Goal: Information Seeking & Learning: Find specific fact

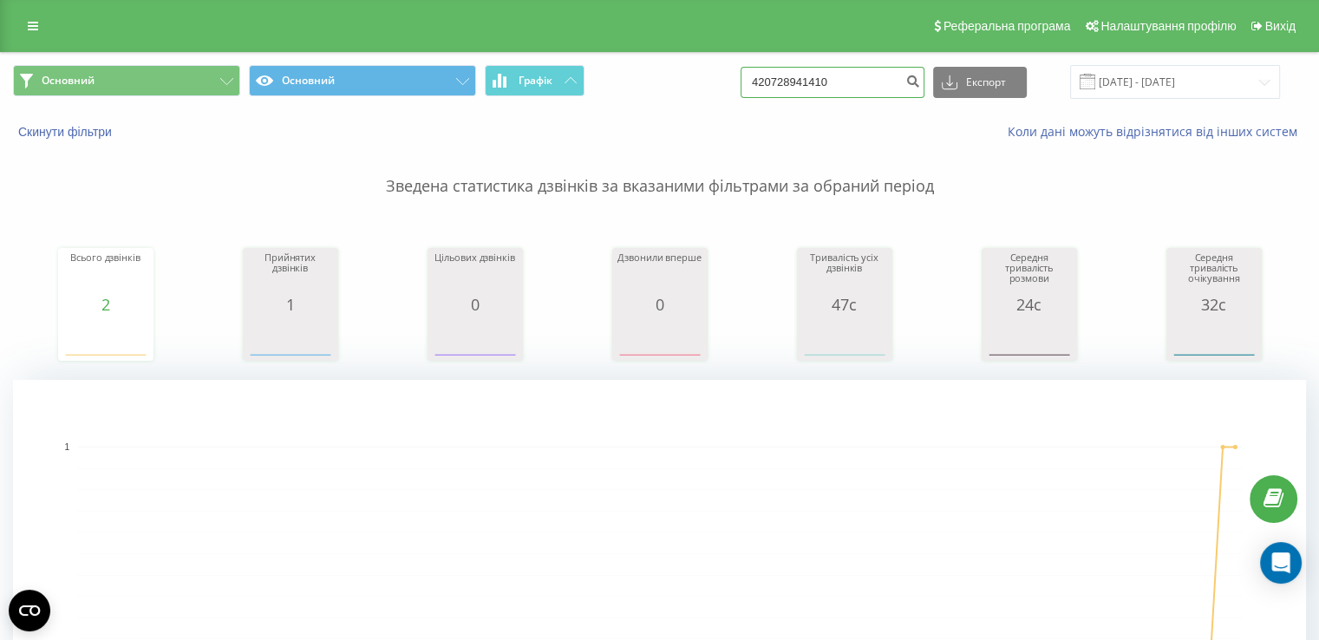
drag, startPoint x: 864, startPoint y: 81, endPoint x: 742, endPoint y: 64, distance: 122.5
click at [742, 63] on div "Основний Основний Графік 420728941410 Експорт .csv .xls .xlsx 19.05.2025 - 19.0…" at bounding box center [659, 82] width 1317 height 58
type input "776078350"
click at [920, 77] on icon "submit" at bounding box center [912, 79] width 15 height 10
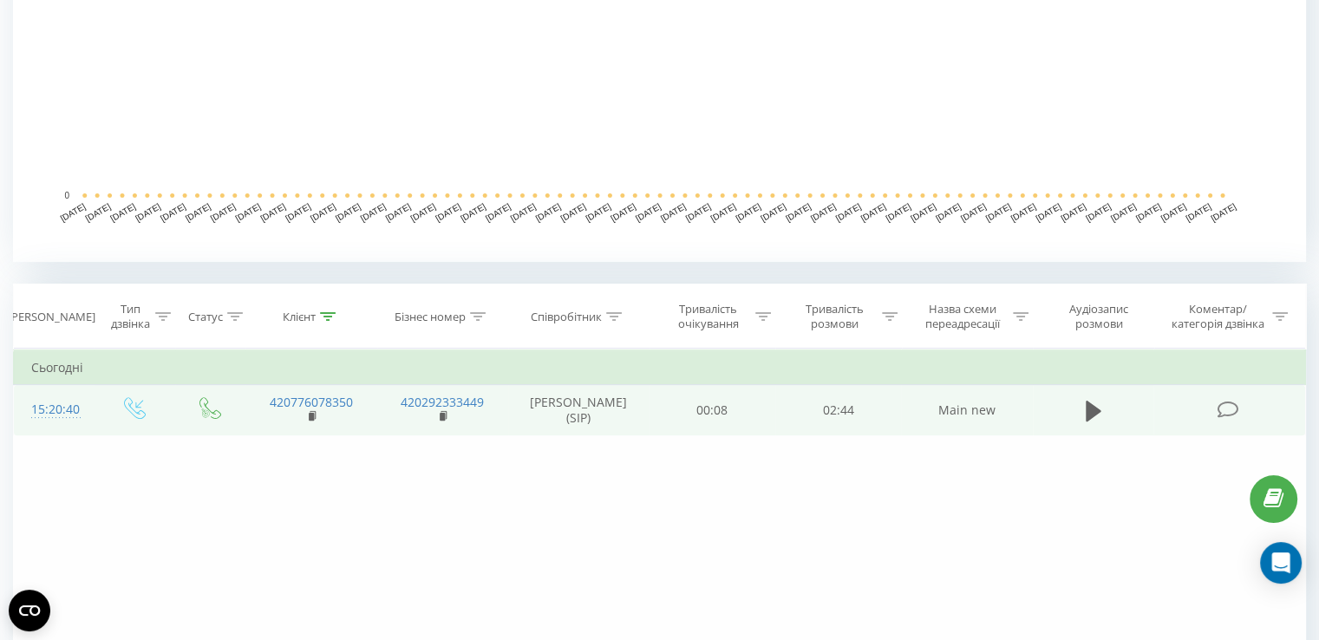
scroll to position [466, 0]
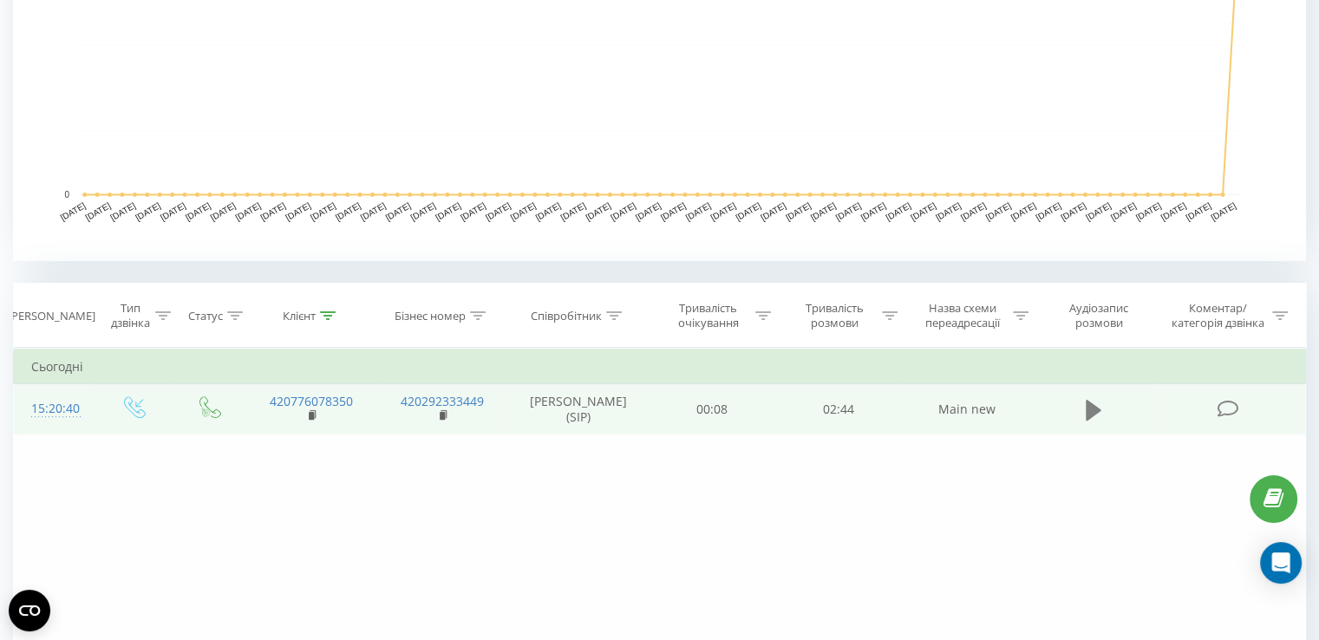
click at [1095, 410] on icon at bounding box center [1094, 409] width 16 height 21
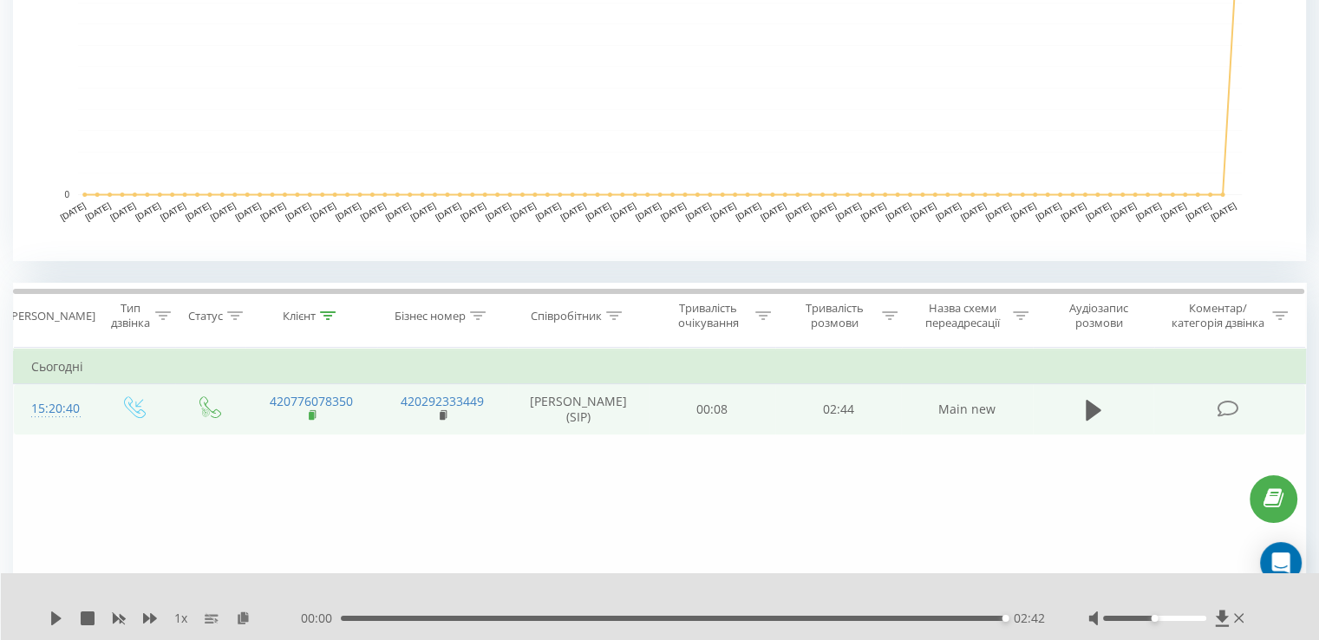
click at [311, 414] on rect at bounding box center [311, 416] width 5 height 8
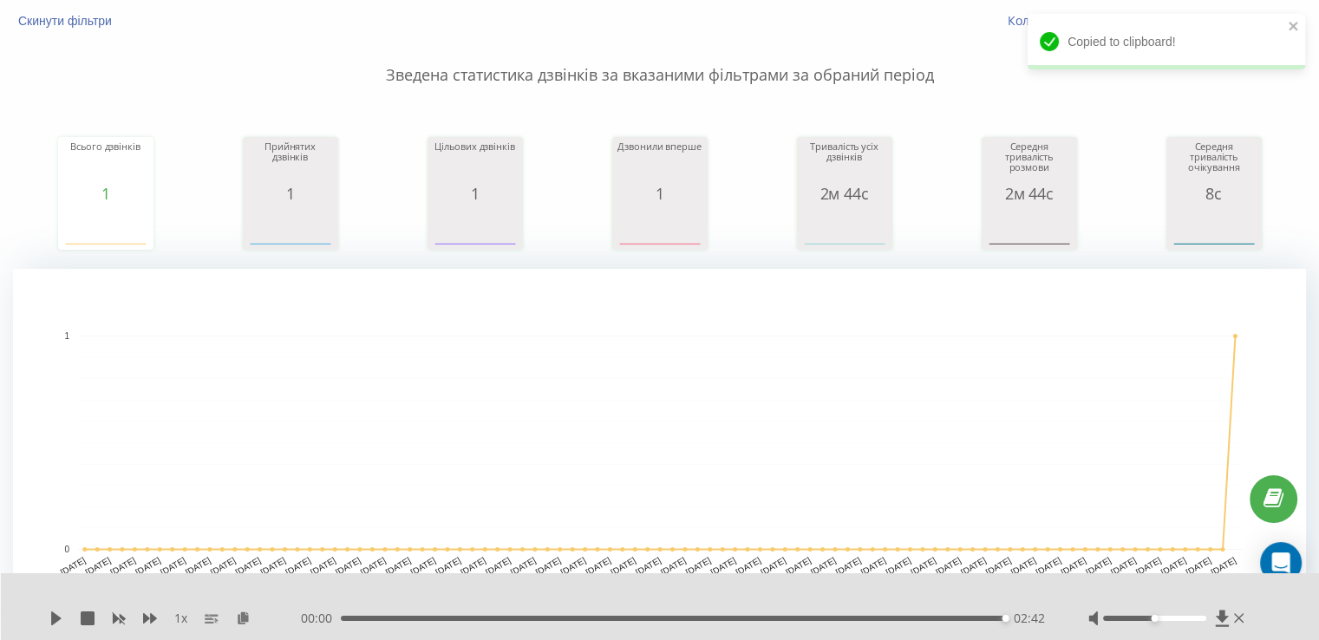
scroll to position [0, 0]
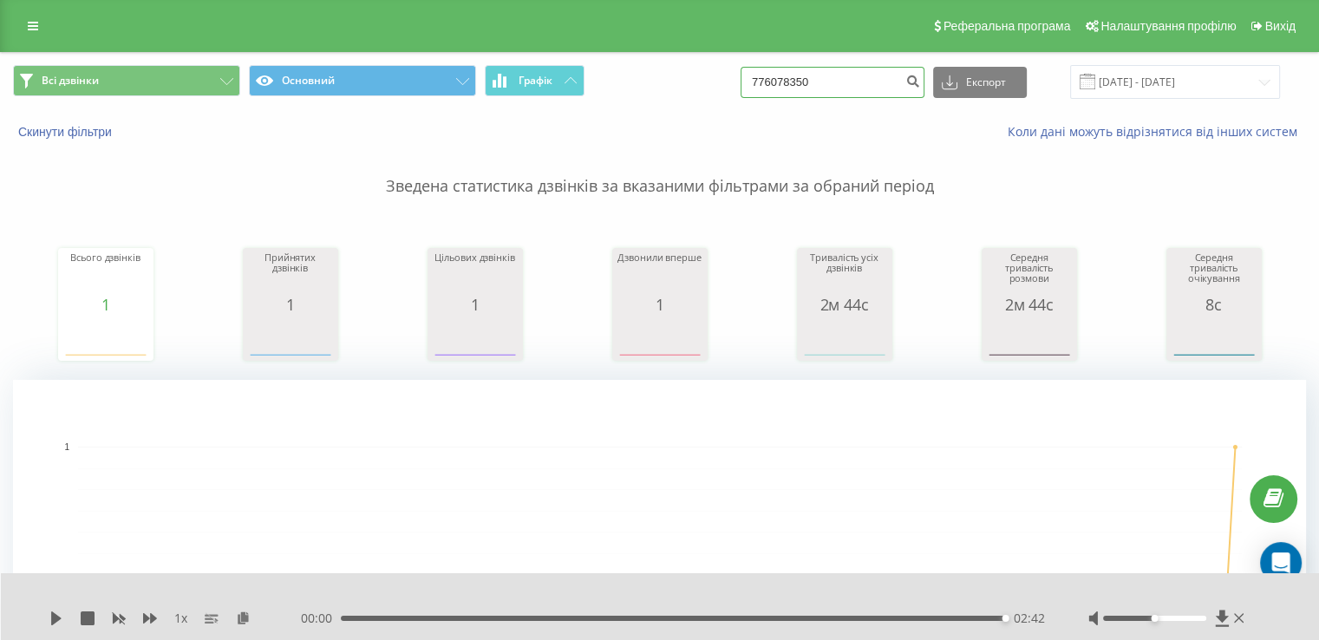
drag, startPoint x: 853, startPoint y: 81, endPoint x: 697, endPoint y: 86, distance: 156.2
click at [705, 84] on div "Всі дзвінки Основний Графік 776078350 Експорт .csv .xls .xlsx 19.05.2025 - 19.0…" at bounding box center [659, 82] width 1293 height 34
type input "530344651"
click at [920, 84] on icon "submit" at bounding box center [912, 79] width 15 height 10
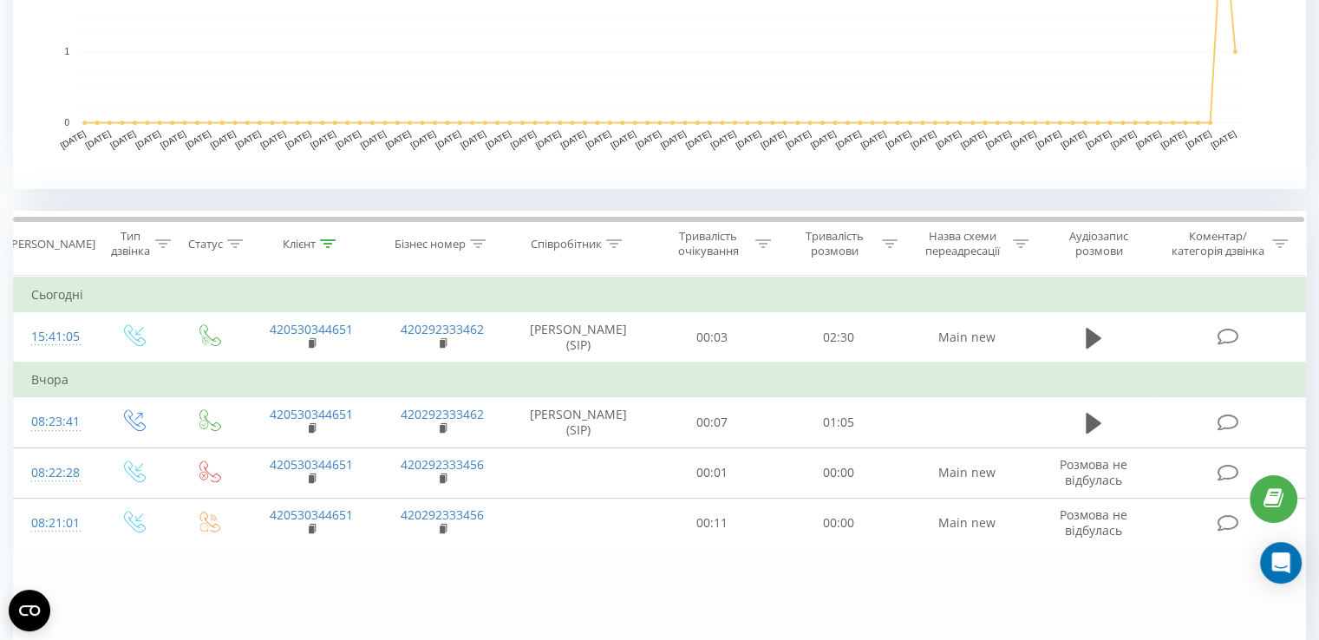
scroll to position [594, 0]
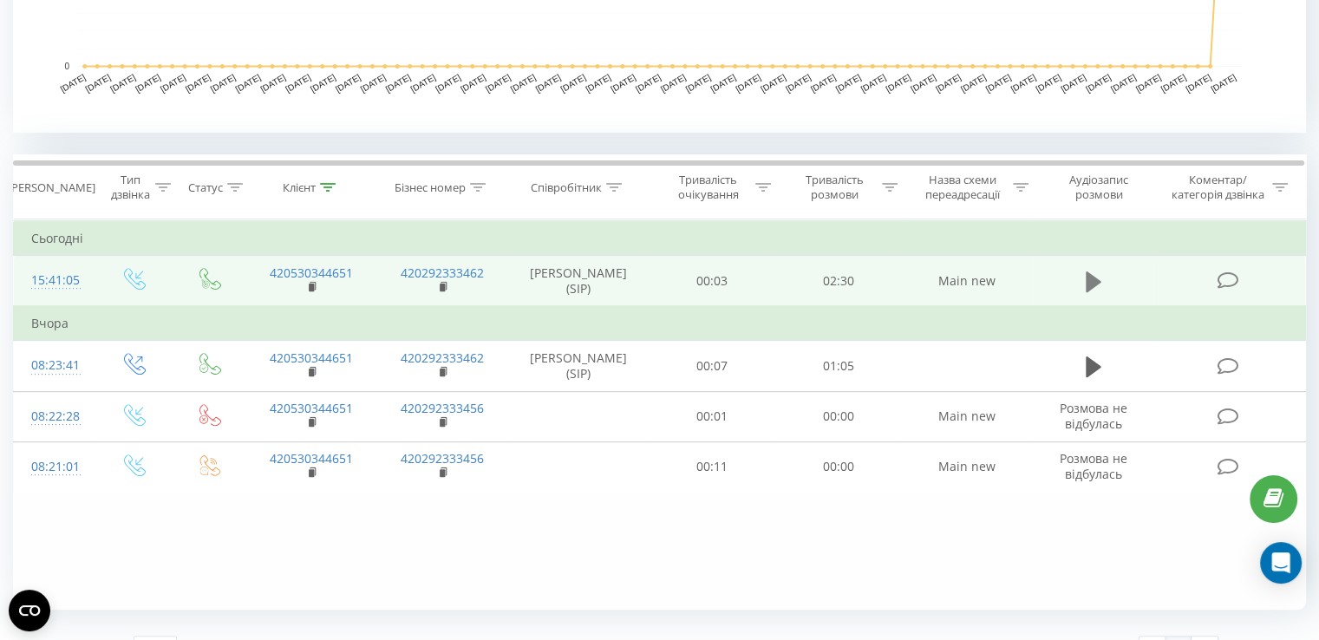
click at [1093, 278] on icon at bounding box center [1094, 281] width 16 height 21
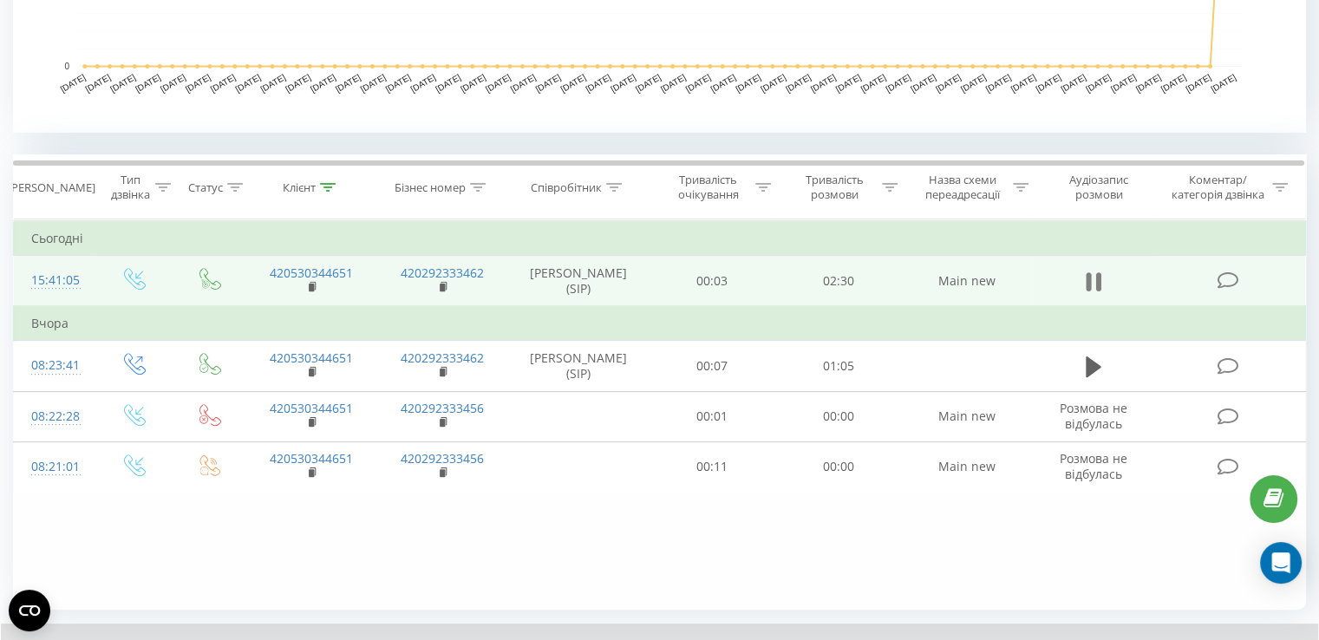
click at [1100, 281] on icon at bounding box center [1097, 281] width 5 height 19
